Goal: Task Accomplishment & Management: Manage account settings

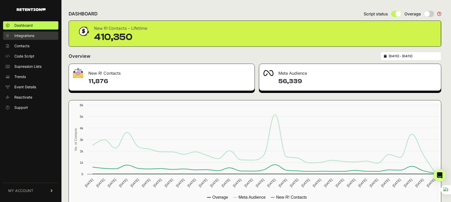
click at [26, 35] on span "Integrations" at bounding box center [24, 35] width 20 height 5
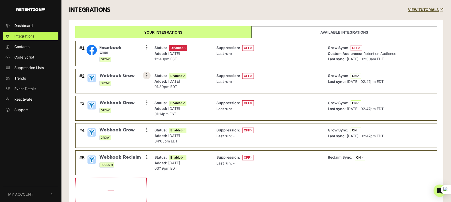
click at [147, 75] on icon at bounding box center [146, 75] width 1 height 5
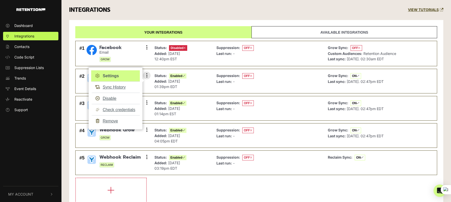
click at [111, 75] on link "Settings" at bounding box center [115, 75] width 49 height 11
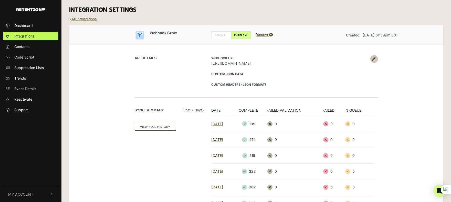
click at [95, 19] on link "All Integrations" at bounding box center [82, 19] width 27 height 4
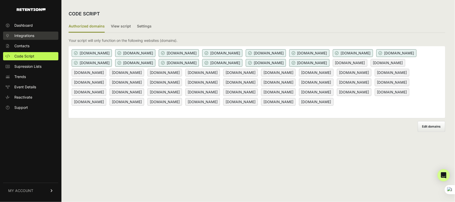
click at [22, 36] on span "Integrations" at bounding box center [24, 35] width 20 height 5
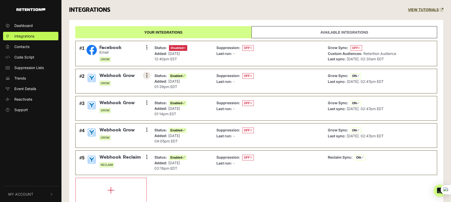
click at [145, 75] on button at bounding box center [147, 75] width 8 height 8
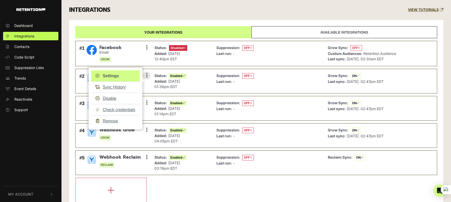
click at [107, 76] on link "Settings" at bounding box center [115, 75] width 49 height 11
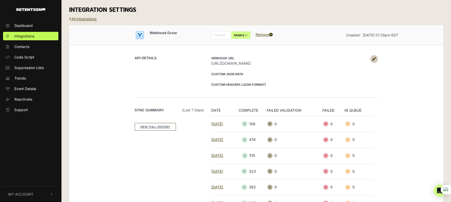
click at [94, 18] on link "All Integrations" at bounding box center [82, 19] width 27 height 4
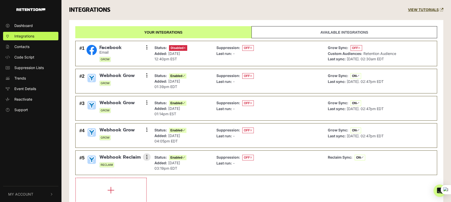
drag, startPoint x: 201, startPoint y: 160, endPoint x: 158, endPoint y: 162, distance: 43.1
click at [158, 162] on div "Status: Enabled Added: Sep 12, 2023 03:19pm EDT" at bounding box center [181, 162] width 59 height 19
click at [147, 103] on icon at bounding box center [146, 102] width 1 height 5
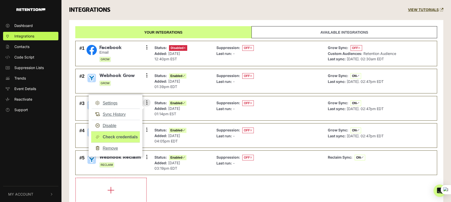
click at [119, 139] on link "Check credentials" at bounding box center [115, 137] width 49 height 12
click at [205, 106] on div "Status: Enabled Added: Jan 4, 2024 01:14pm EST" at bounding box center [181, 108] width 59 height 19
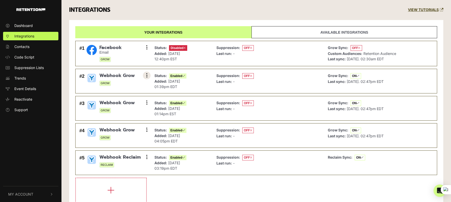
click at [146, 75] on button at bounding box center [147, 75] width 8 height 8
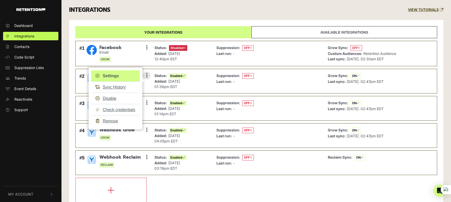
click at [132, 76] on link "Settings" at bounding box center [115, 75] width 49 height 11
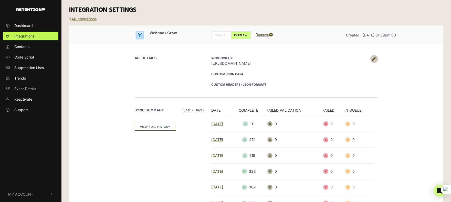
click at [91, 18] on link "All Integrations" at bounding box center [82, 19] width 27 height 4
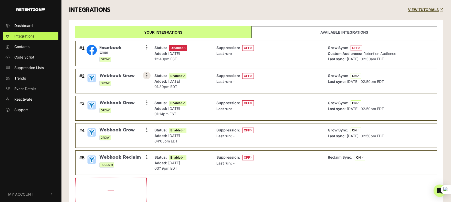
click at [145, 76] on button at bounding box center [147, 75] width 8 height 8
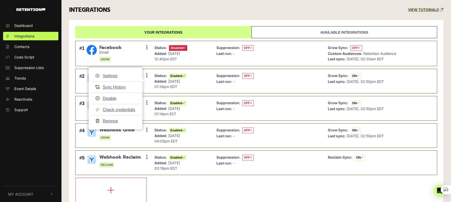
click at [214, 18] on div "INTEGRATIONS VIEW TUTORIALS" at bounding box center [256, 10] width 382 height 20
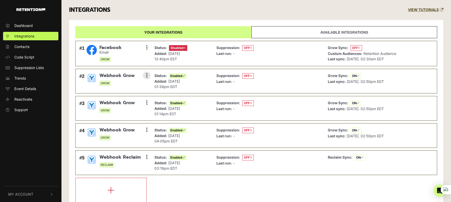
drag, startPoint x: 237, startPoint y: 81, endPoint x: 221, endPoint y: 81, distance: 15.6
click at [221, 81] on p "Last run: -" at bounding box center [235, 81] width 37 height 5
drag, startPoint x: 377, startPoint y: 135, endPoint x: 349, endPoint y: 134, distance: 27.9
click at [349, 134] on span "Aug 20, 2025. 02:50pm EDT" at bounding box center [365, 136] width 37 height 4
click at [145, 103] on button at bounding box center [147, 103] width 8 height 8
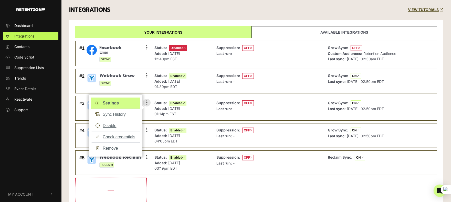
click at [119, 103] on link "Settings" at bounding box center [115, 102] width 49 height 11
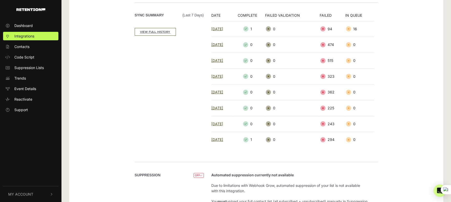
scroll to position [47, 0]
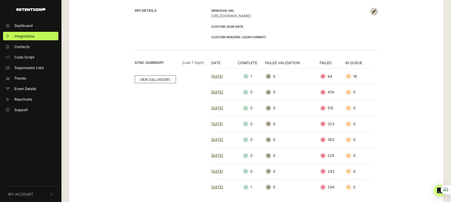
drag, startPoint x: 262, startPoint y: 76, endPoint x: 260, endPoint y: 77, distance: 2.6
click at [260, 77] on td "1" at bounding box center [249, 76] width 32 height 16
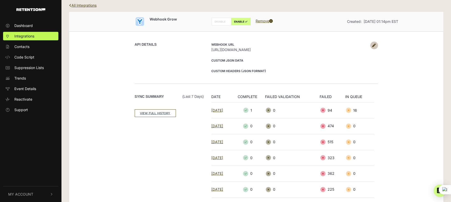
scroll to position [0, 0]
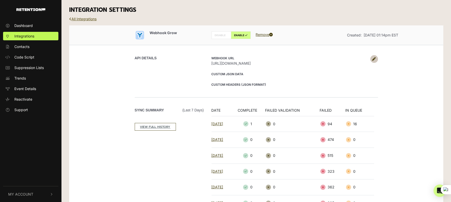
click at [93, 17] on link "All Integrations" at bounding box center [82, 19] width 27 height 4
drag, startPoint x: 183, startPoint y: 78, endPoint x: 200, endPoint y: 52, distance: 30.9
click at [200, 52] on div "API DETAILS Webhook URL [URL][DOMAIN_NAME] Custom JSON Data Custom Headers (JSO…" at bounding box center [256, 71] width 292 height 52
drag, startPoint x: 199, startPoint y: 68, endPoint x: 160, endPoint y: 77, distance: 39.8
click at [160, 77] on div "API DETAILS" at bounding box center [171, 71] width 73 height 32
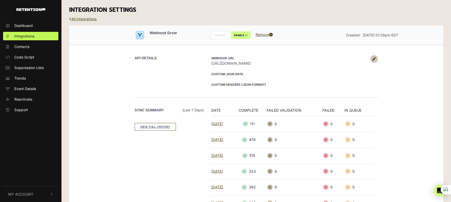
drag, startPoint x: 303, startPoint y: 62, endPoint x: 260, endPoint y: 62, distance: 43.6
click at [260, 62] on span "[URL][DOMAIN_NAME]" at bounding box center [290, 62] width 156 height 5
click at [259, 69] on div "Webhook URL [URL][DOMAIN_NAME] Custom JSON Data Custom Headers (JSON format)" at bounding box center [293, 71] width 170 height 32
click at [114, 172] on div "Sync Summary (Last 7 days) VIEW FULL HISTORY DATE COMPLETE FAILED VALIDATION FA…" at bounding box center [256, 176] width 292 height 159
click at [31, 25] on span "Dashboard" at bounding box center [23, 25] width 18 height 5
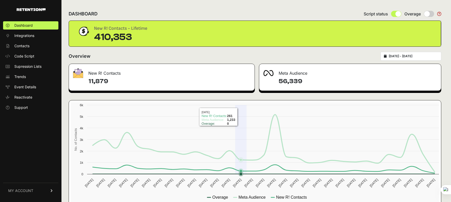
scroll to position [12, 0]
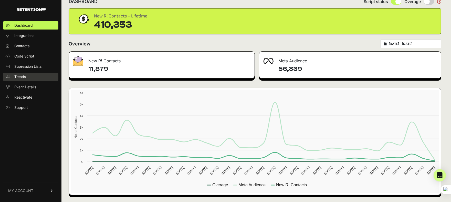
click at [27, 75] on link "Trends" at bounding box center [30, 77] width 55 height 8
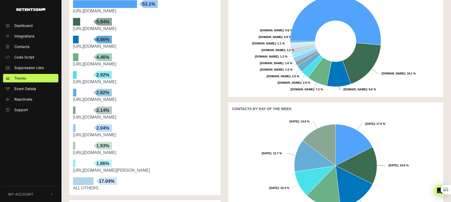
scroll to position [95, 0]
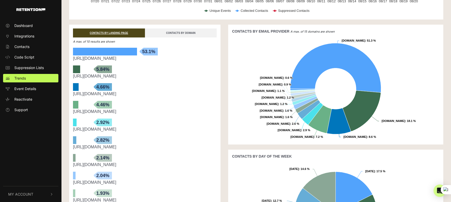
click at [169, 34] on link "CONTACTS BY DOMAIN" at bounding box center [181, 32] width 72 height 9
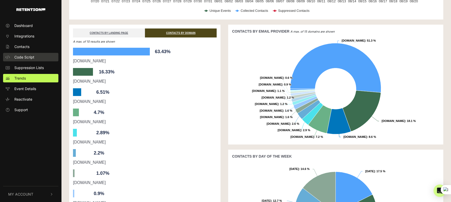
click at [25, 57] on span "Code Script" at bounding box center [24, 56] width 20 height 5
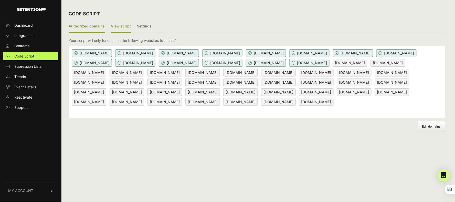
click at [119, 28] on label "View script" at bounding box center [121, 27] width 20 height 12
click at [0, 0] on input "View script" at bounding box center [0, 0] width 0 height 0
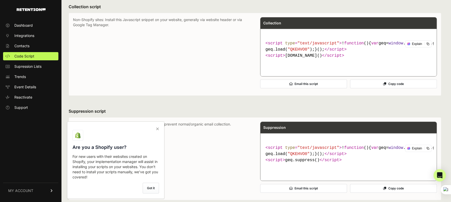
scroll to position [47, 0]
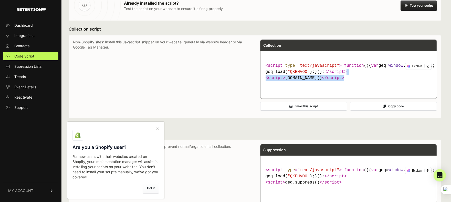
drag, startPoint x: 330, startPoint y: 89, endPoint x: 310, endPoint y: 85, distance: 20.6
click at [310, 83] on code "< script type = "text/javascript" > ! function ( ) { var geq= window .geq= wind…" at bounding box center [349, 71] width 170 height 23
click at [429, 66] on icon at bounding box center [428, 66] width 3 height 3
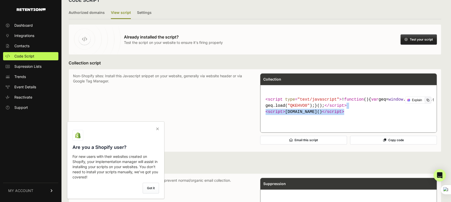
scroll to position [0, 0]
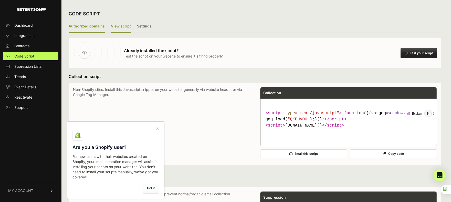
click at [87, 25] on label "Authorized domains" at bounding box center [87, 27] width 36 height 12
click at [0, 0] on input "Authorized domains" at bounding box center [0, 0] width 0 height 0
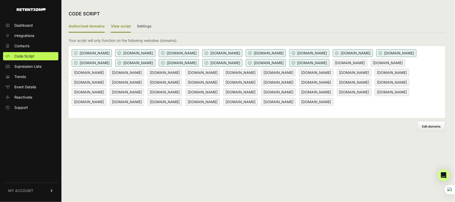
click at [115, 24] on label "View script" at bounding box center [121, 27] width 20 height 12
click at [0, 0] on input "View script" at bounding box center [0, 0] width 0 height 0
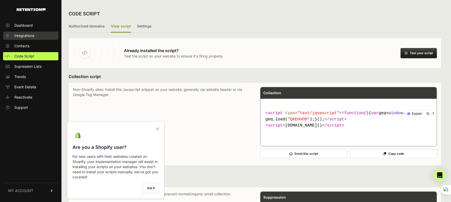
click at [27, 35] on span "Integrations" at bounding box center [24, 35] width 20 height 5
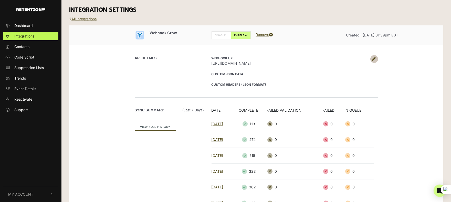
drag, startPoint x: 305, startPoint y: 62, endPoint x: 211, endPoint y: 64, distance: 94.6
click at [211, 64] on div "Webhook URL [URL][DOMAIN_NAME] Custom JSON Data Custom Headers (JSON format)" at bounding box center [293, 71] width 170 height 32
copy span "[URL][DOMAIN_NAME]"
click at [81, 17] on link "All Integrations" at bounding box center [82, 19] width 27 height 4
click at [83, 18] on link "All Integrations" at bounding box center [82, 19] width 27 height 4
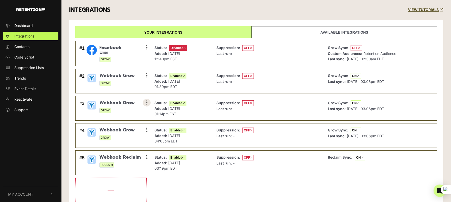
click at [149, 104] on button at bounding box center [147, 103] width 8 height 8
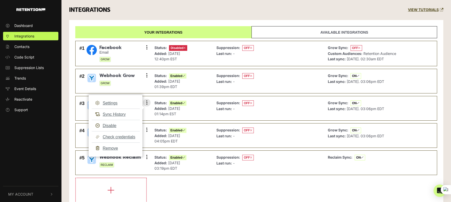
click at [157, 106] on strong "Added:" at bounding box center [161, 108] width 13 height 4
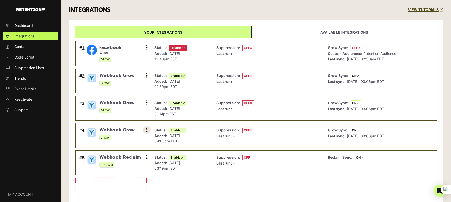
click at [144, 129] on button at bounding box center [147, 130] width 8 height 8
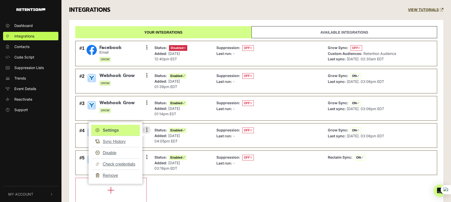
click at [130, 127] on link "Settings" at bounding box center [115, 130] width 49 height 11
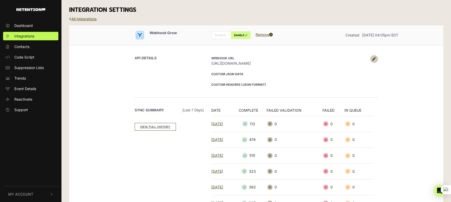
drag, startPoint x: 307, startPoint y: 63, endPoint x: 206, endPoint y: 62, distance: 101.0
click at [206, 62] on div "API DETAILS Webhook URL [URL][DOMAIN_NAME] Custom JSON Data Custom Headers (JSO…" at bounding box center [256, 71] width 292 height 52
click at [309, 66] on div "Webhook URL [URL][DOMAIN_NAME] Custom JSON Data Custom Headers (JSON format)" at bounding box center [293, 71] width 170 height 32
drag, startPoint x: 291, startPoint y: 63, endPoint x: 211, endPoint y: 64, distance: 80.0
click at [211, 64] on div "Webhook URL [URL][DOMAIN_NAME] Custom JSON Data Custom Headers (JSON format)" at bounding box center [293, 71] width 170 height 32
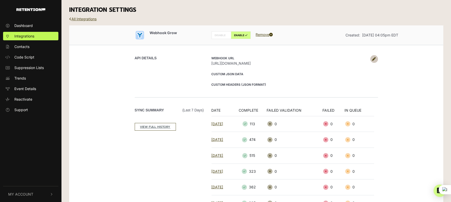
copy span "[URL][DOMAIN_NAME]"
click at [237, 71] on p "Custom JSON Data" at bounding box center [290, 73] width 156 height 5
click at [87, 17] on link "All Integrations" at bounding box center [82, 19] width 27 height 4
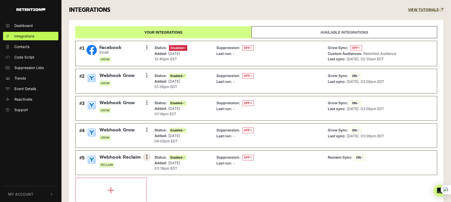
click at [148, 156] on button at bounding box center [147, 157] width 8 height 8
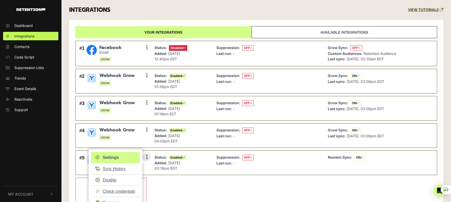
click at [129, 156] on link "Settings" at bounding box center [115, 157] width 49 height 11
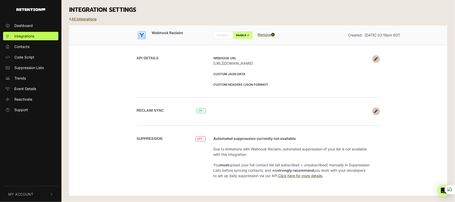
drag, startPoint x: 308, startPoint y: 60, endPoint x: 214, endPoint y: 63, distance: 93.8
click at [214, 63] on span "[URL][DOMAIN_NAME]" at bounding box center [292, 62] width 156 height 5
copy span "[URL][DOMAIN_NAME]"
click at [91, 19] on link "All Integrations" at bounding box center [82, 19] width 27 height 4
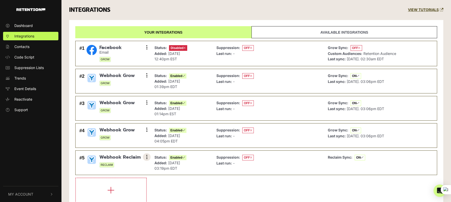
click at [145, 158] on button at bounding box center [147, 157] width 8 height 8
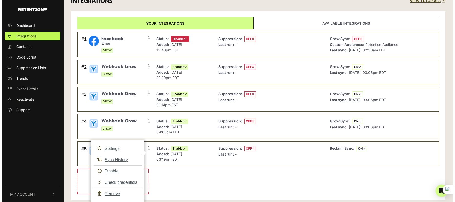
scroll to position [14, 0]
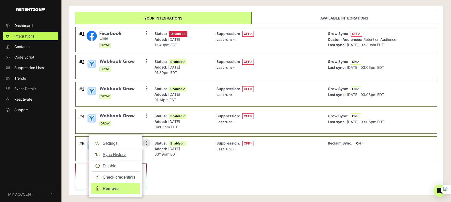
click at [126, 187] on link "Remove" at bounding box center [115, 188] width 49 height 12
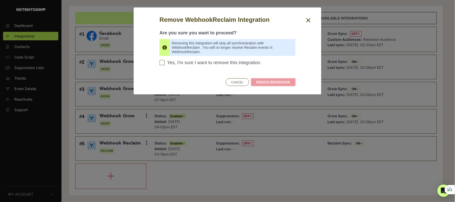
click at [174, 64] on span "Yes, I'm sure I want to remove this integration." at bounding box center [214, 63] width 94 height 6
click at [165, 64] on input "Yes, I'm sure I want to remove this integration. Please confirm to continue" at bounding box center [162, 62] width 5 height 5
checkbox input "true"
click at [285, 80] on link "REMOVE INTEGRATION" at bounding box center [273, 82] width 44 height 8
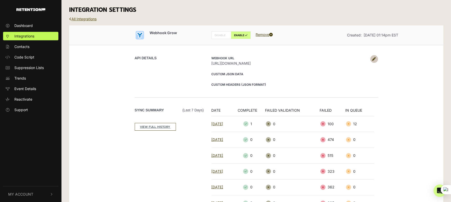
click at [82, 19] on link "All Integrations" at bounding box center [82, 19] width 27 height 4
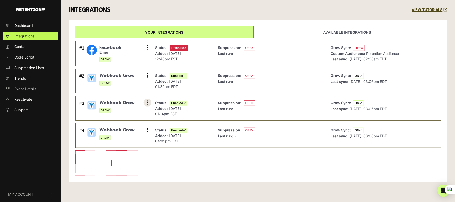
click at [147, 103] on button at bounding box center [148, 103] width 8 height 8
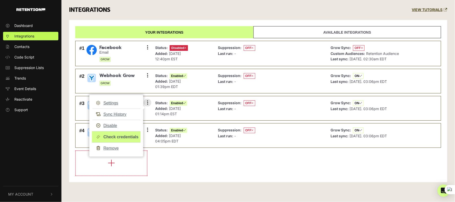
click at [122, 135] on link "Check credentials" at bounding box center [116, 137] width 49 height 12
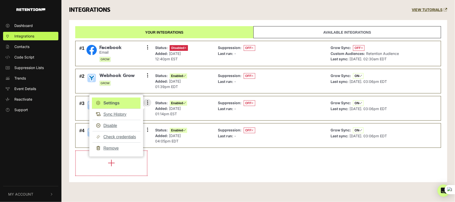
click at [121, 105] on link "Settings" at bounding box center [116, 102] width 49 height 11
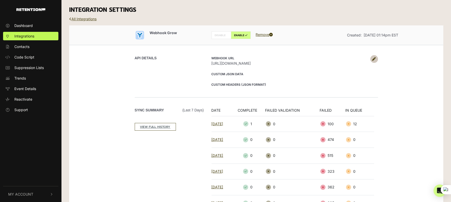
drag, startPoint x: 313, startPoint y: 63, endPoint x: 209, endPoint y: 64, distance: 103.3
click at [209, 64] on div "Webhook URL [URL][DOMAIN_NAME] Custom JSON Data Custom Headers (JSON format)" at bounding box center [293, 71] width 170 height 32
copy span "[URL][DOMAIN_NAME]"
click at [304, 88] on div "API DETAILS Webhook URL [URL][DOMAIN_NAME] Custom JSON Data Custom Headers (JSO…" at bounding box center [256, 71] width 292 height 52
drag, startPoint x: 310, startPoint y: 63, endPoint x: 211, endPoint y: 63, distance: 98.9
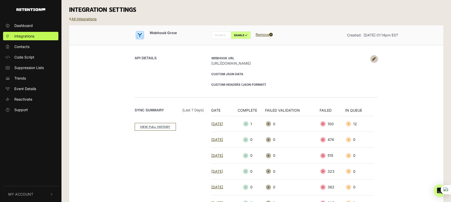
click at [211, 63] on div "Webhook URL [URL][DOMAIN_NAME] Custom JSON Data Custom Headers (JSON format)" at bounding box center [293, 71] width 170 height 32
copy span "[URL][DOMAIN_NAME]"
click at [26, 36] on span "Integrations" at bounding box center [24, 35] width 20 height 5
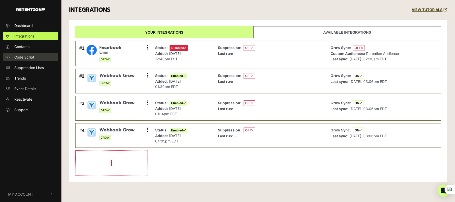
click at [27, 56] on span "Code Script" at bounding box center [24, 56] width 20 height 5
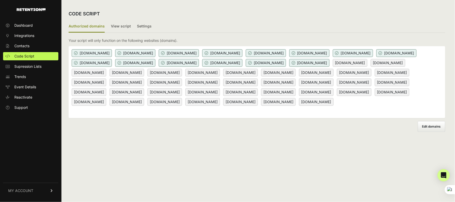
click at [438, 128] on span "Edit domains" at bounding box center [432, 126] width 19 height 4
click at [0, 0] on input "Add domain" at bounding box center [0, 0] width 0 height 0
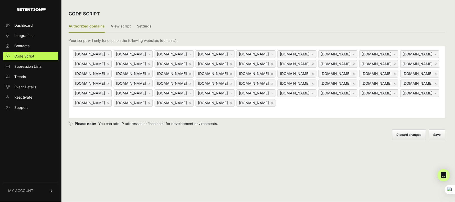
click at [277, 106] on input at bounding box center [309, 102] width 64 height 6
paste input "[DOMAIN_NAME]"
type input "[DOMAIN_NAME]"
click at [318, 106] on input at bounding box center [350, 102] width 64 height 6
paste input "[DOMAIN_NAME]"
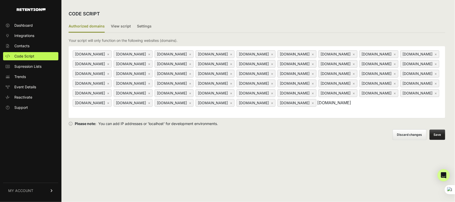
type input "[DOMAIN_NAME]"
click at [359, 106] on input at bounding box center [391, 102] width 64 height 6
paste input "[DOMAIN_NAME]"
type input "[DOMAIN_NAME]"
click at [136, 114] on input at bounding box center [104, 111] width 64 height 6
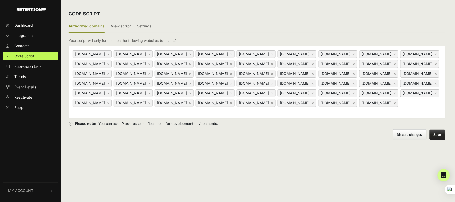
paste input "[DOMAIN_NAME]"
type input "[DOMAIN_NAME]"
click at [136, 114] on input at bounding box center [104, 111] width 64 height 6
paste input "[DOMAIN_NAME]"
type input "[DOMAIN_NAME]"
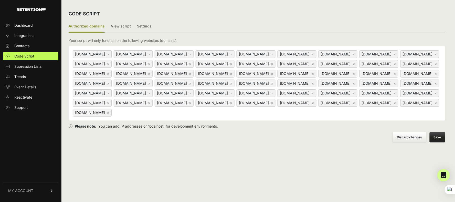
click at [439, 142] on button "Save" at bounding box center [438, 137] width 16 height 10
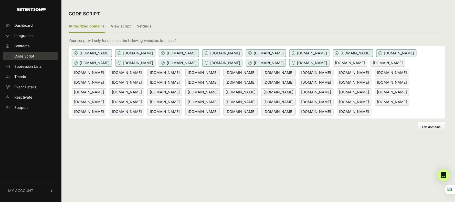
click at [27, 55] on span "Code Script" at bounding box center [24, 56] width 20 height 5
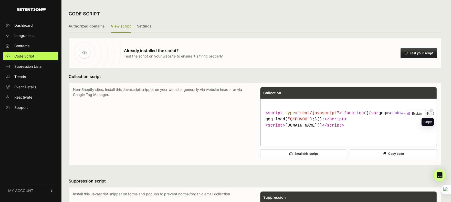
click at [430, 113] on icon at bounding box center [428, 113] width 3 height 3
